Goal: Task Accomplishment & Management: Manage account settings

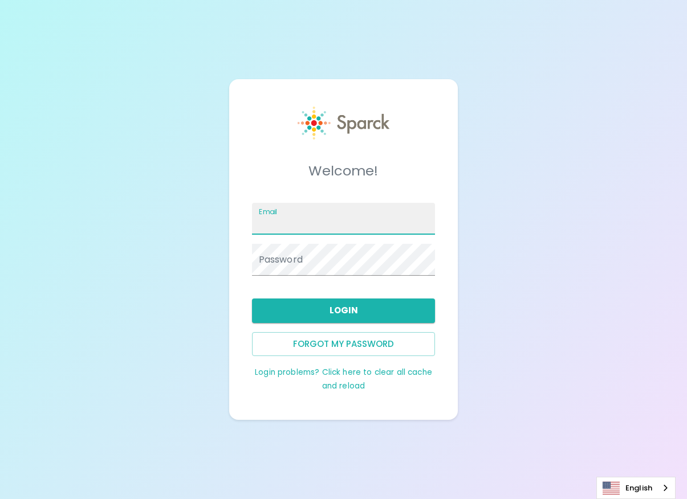
click at [338, 223] on input "Email" at bounding box center [343, 219] width 183 height 32
type input "[PERSON_NAME][EMAIL_ADDRESS][DOMAIN_NAME]"
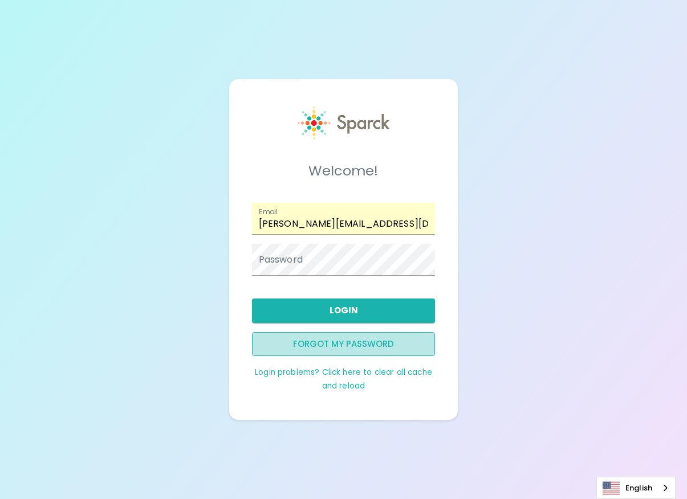
click at [321, 348] on button "Forgot my password" at bounding box center [343, 344] width 183 height 24
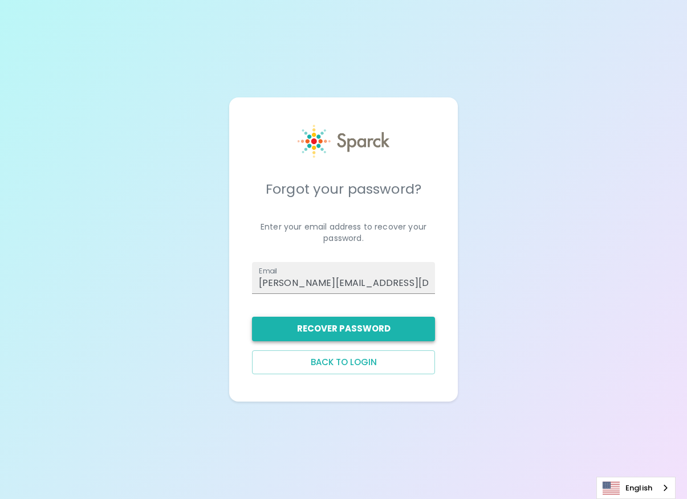
click at [340, 329] on button "Recover Password" at bounding box center [343, 329] width 183 height 24
